Goal: Entertainment & Leisure: Consume media (video, audio)

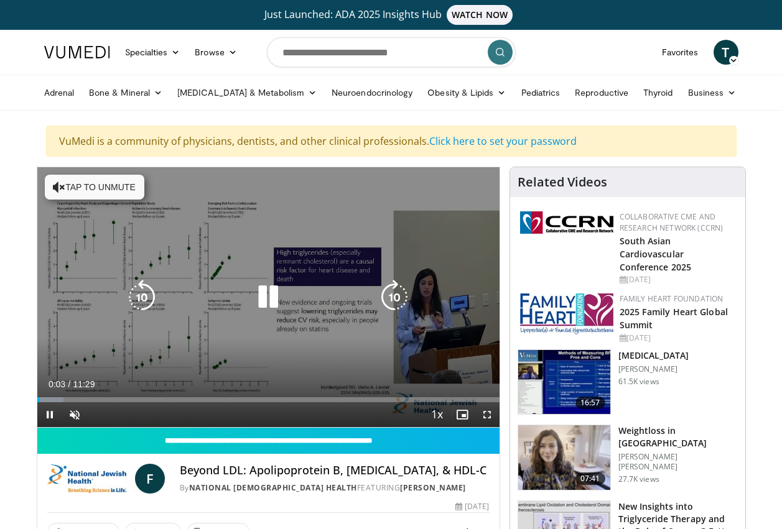
click at [268, 300] on icon "Video Player" at bounding box center [268, 297] width 35 height 35
click at [266, 302] on icon "Video Player" at bounding box center [268, 297] width 35 height 35
click at [55, 194] on button "Tap to unmute" at bounding box center [94, 187] width 99 height 25
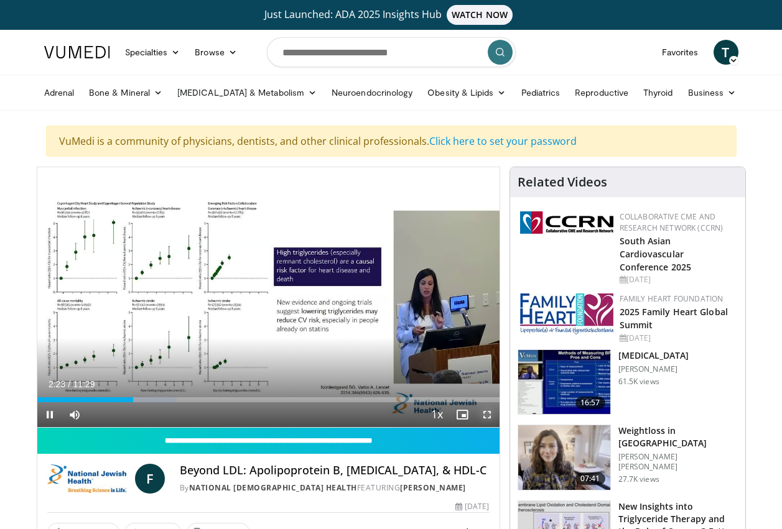
click at [485, 413] on span "Video Player" at bounding box center [486, 414] width 25 height 25
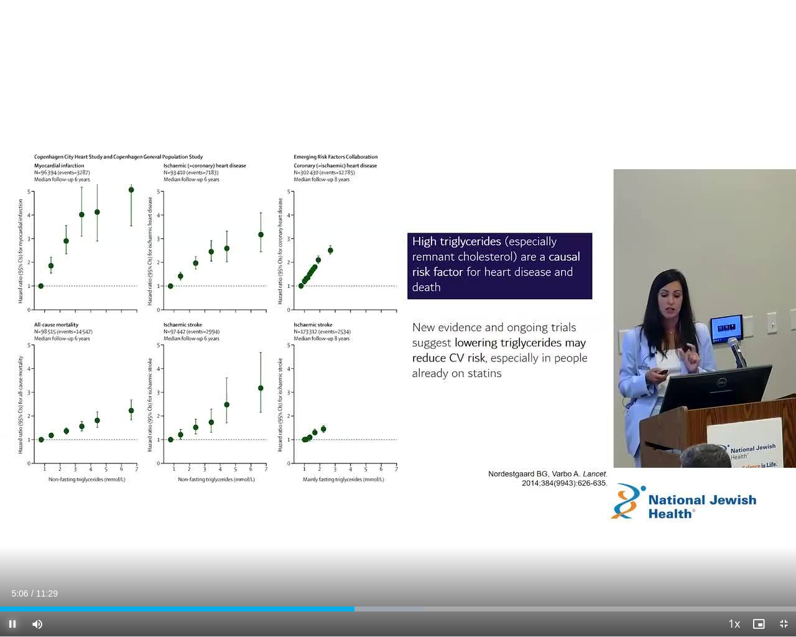
click at [16, 529] on span "Video Player" at bounding box center [12, 623] width 25 height 25
drag, startPoint x: 354, startPoint y: 611, endPoint x: 331, endPoint y: 615, distance: 23.4
click at [331, 529] on div "Current Time 4:46 / Duration 11:29 Play Skip Backward Skip Forward Mute Loaded …" at bounding box center [398, 623] width 796 height 25
click at [12, 529] on span "Video Player" at bounding box center [12, 623] width 25 height 25
click at [11, 529] on span "Video Player" at bounding box center [12, 623] width 25 height 25
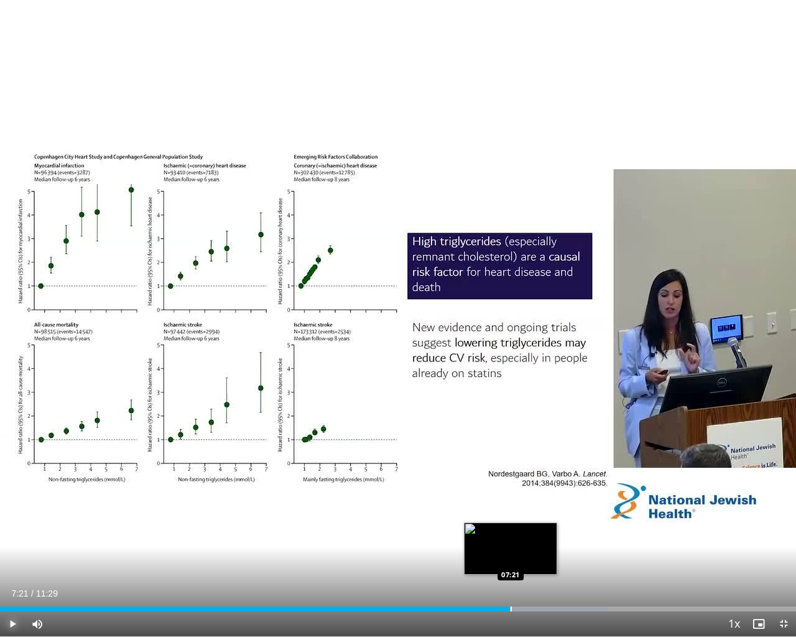
drag, startPoint x: 538, startPoint y: 609, endPoint x: 510, endPoint y: 608, distance: 28.0
click at [510, 529] on div "Loaded : 76.30% 07:21 07:21" at bounding box center [398, 608] width 796 height 5
click at [12, 529] on span "Video Player" at bounding box center [12, 623] width 25 height 25
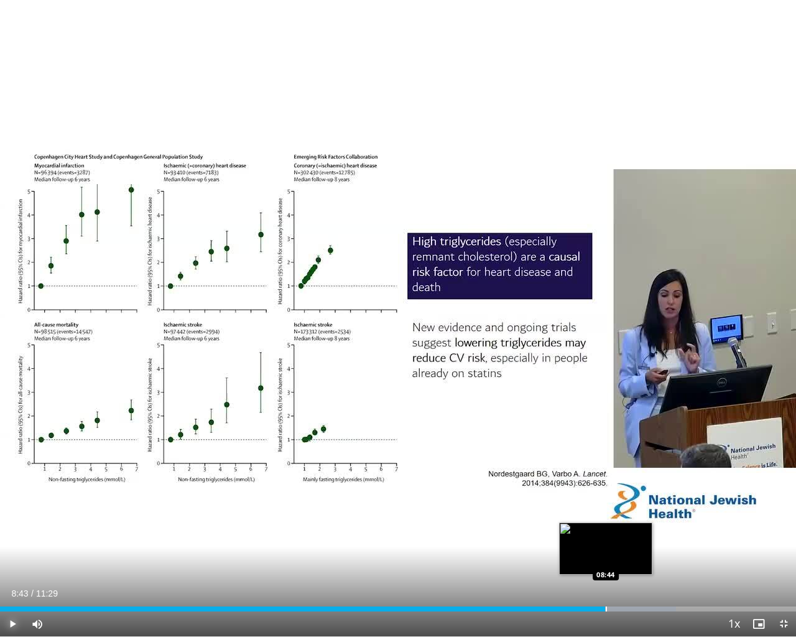
click at [605, 529] on div "08:44" at bounding box center [302, 608] width 605 height 5
drag, startPoint x: 605, startPoint y: 609, endPoint x: 590, endPoint y: 612, distance: 15.2
click at [590, 529] on div "Current Time 8:30 / Duration 11:29 Play Skip Backward Skip Forward Mute 0% Load…" at bounding box center [398, 623] width 796 height 25
click at [12, 529] on span "Video Player" at bounding box center [12, 623] width 25 height 25
click at [14, 529] on span "Video Player" at bounding box center [12, 623] width 25 height 25
